Goal: Task Accomplishment & Management: Use online tool/utility

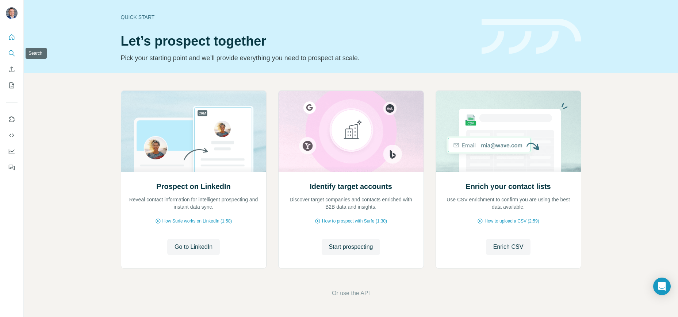
click at [10, 55] on icon "Search" at bounding box center [11, 53] width 7 height 7
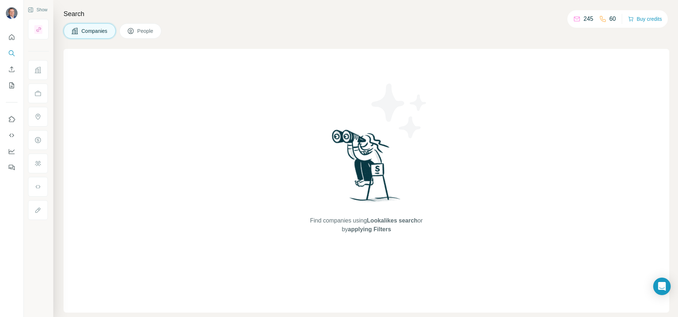
click at [290, 133] on div "Find companies using Lookalikes search or by applying Filters" at bounding box center [367, 181] width 606 height 264
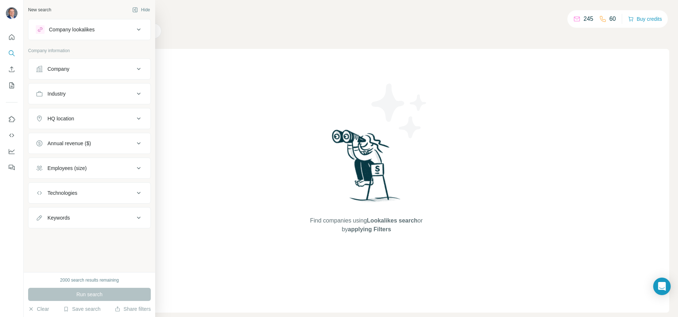
click at [92, 71] on div "Company" at bounding box center [85, 68] width 99 height 7
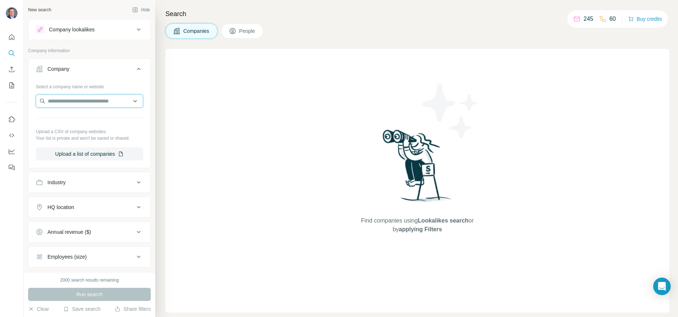
click at [89, 99] on input "text" at bounding box center [89, 101] width 107 height 13
paste input "**********"
type input "**********"
click at [91, 118] on p "A Frauenrath Landschaftsbau KG" at bounding box center [95, 117] width 76 height 7
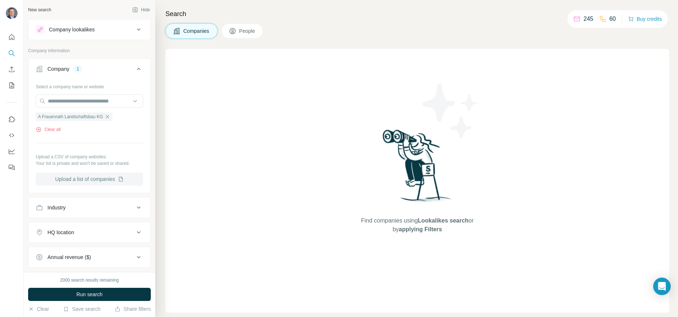
click at [92, 180] on button "Upload a list of companies" at bounding box center [89, 179] width 107 height 13
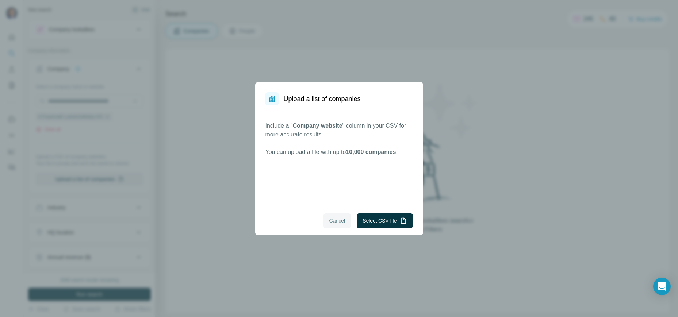
click at [342, 222] on span "Cancel" at bounding box center [337, 220] width 16 height 7
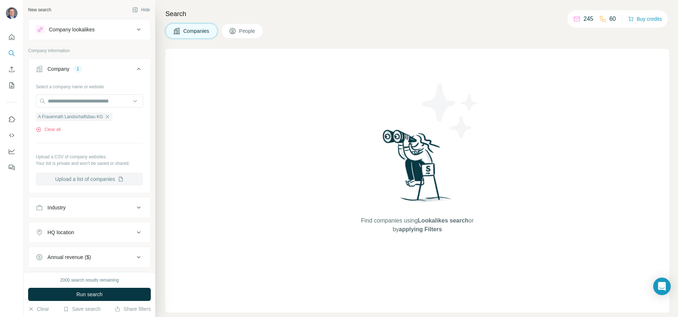
click at [77, 181] on button "Upload a list of companies" at bounding box center [89, 179] width 107 height 13
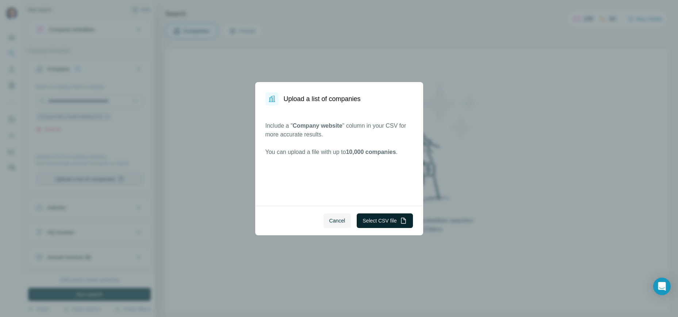
click at [381, 223] on button "Select CSV file" at bounding box center [385, 221] width 56 height 15
click at [344, 225] on button "Cancel" at bounding box center [338, 221] width 28 height 15
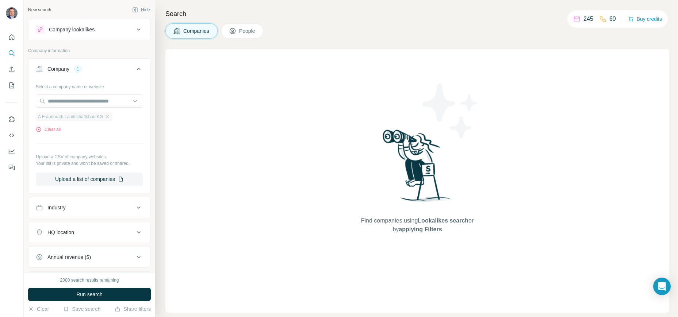
click at [60, 117] on span "A Frauenrath Landschaftsbau KG" at bounding box center [70, 117] width 65 height 7
click at [8, 56] on icon "Search" at bounding box center [11, 53] width 7 height 7
click at [9, 56] on icon "Search" at bounding box center [11, 53] width 7 height 7
click at [13, 41] on icon "Quick start" at bounding box center [11, 37] width 7 height 7
